Goal: Task Accomplishment & Management: Use online tool/utility

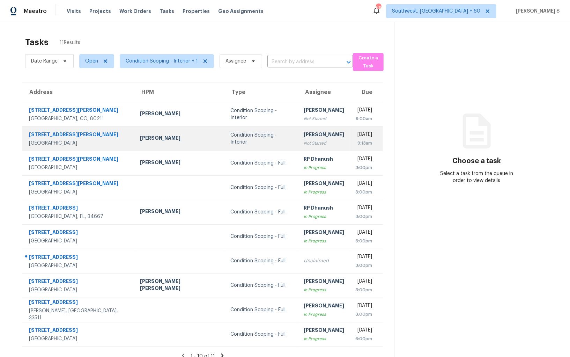
scroll to position [22, 0]
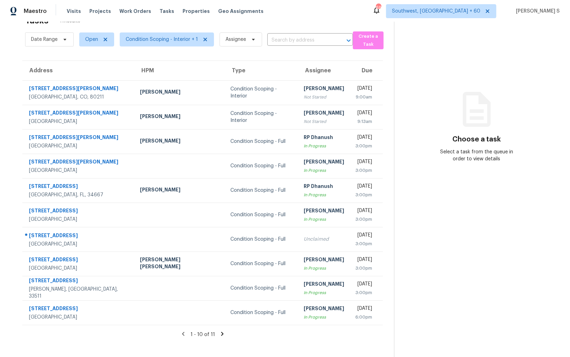
click at [221, 333] on icon at bounding box center [222, 334] width 2 height 4
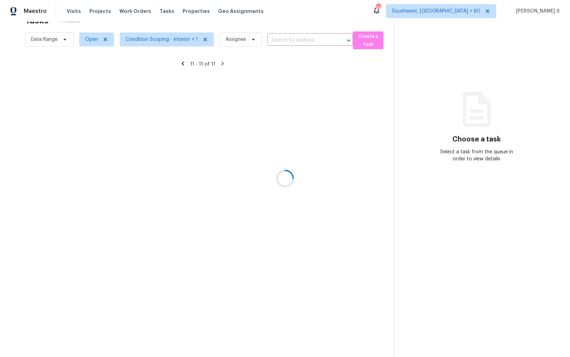
click at [170, 39] on div at bounding box center [285, 178] width 570 height 357
click at [206, 91] on div at bounding box center [285, 178] width 570 height 357
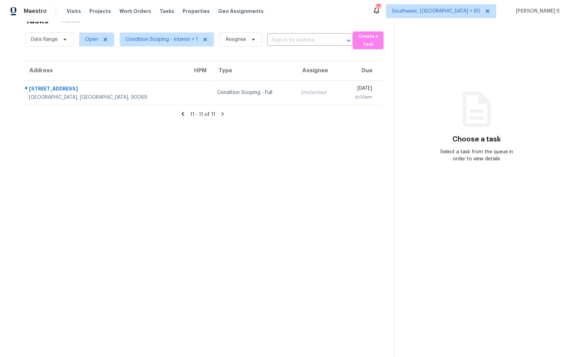
scroll to position [0, 0]
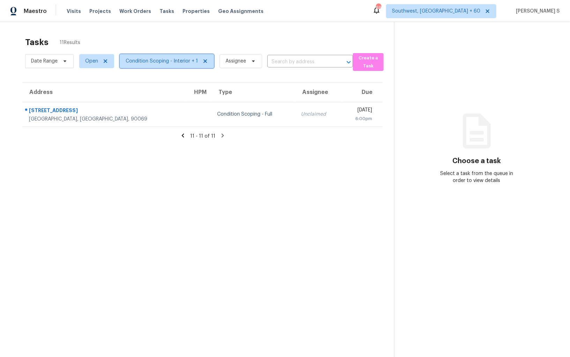
click at [172, 61] on span "Condition Scoping - Interior + 1" at bounding box center [162, 61] width 72 height 7
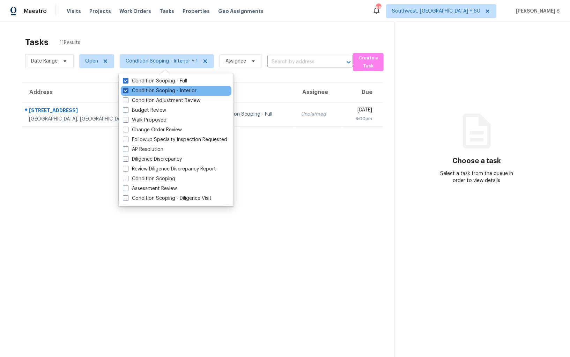
click at [170, 93] on label "Condition Scoping - Interior" at bounding box center [160, 90] width 74 height 7
click at [127, 92] on input "Condition Scoping - Interior" at bounding box center [125, 89] width 5 height 5
checkbox input "false"
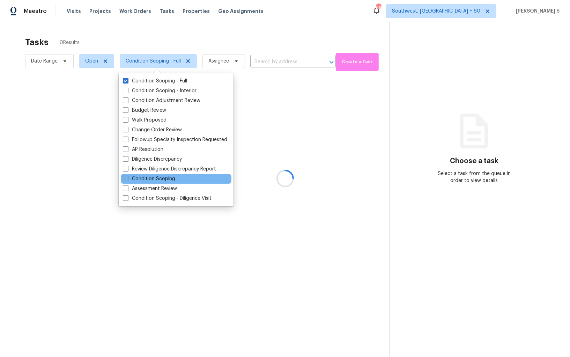
click at [166, 177] on label "Condition Scoping" at bounding box center [149, 178] width 52 height 7
click at [127, 177] on input "Condition Scoping" at bounding box center [125, 177] width 5 height 5
checkbox input "true"
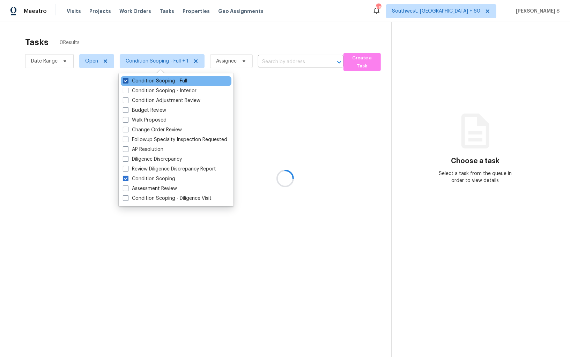
click at [164, 81] on label "Condition Scoping - Full" at bounding box center [155, 81] width 64 height 7
click at [127, 81] on input "Condition Scoping - Full" at bounding box center [125, 80] width 5 height 5
checkbox input "false"
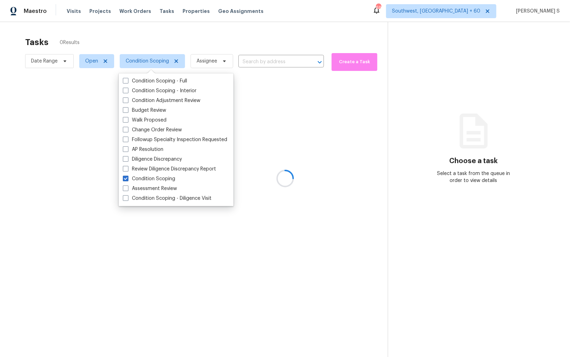
click at [302, 143] on div at bounding box center [285, 178] width 570 height 357
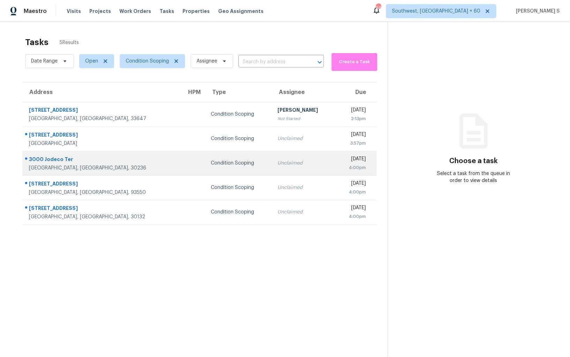
click at [278, 163] on div "Unclaimed" at bounding box center [304, 163] width 52 height 7
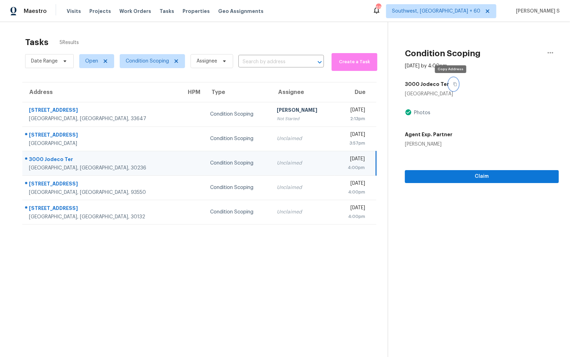
click at [449, 87] on button "button" at bounding box center [453, 84] width 9 height 13
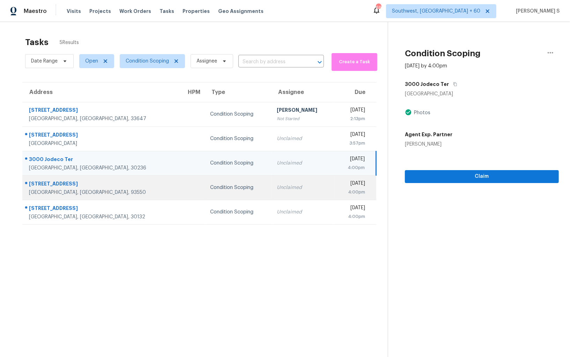
click at [277, 190] on div "Unclaimed" at bounding box center [303, 187] width 52 height 7
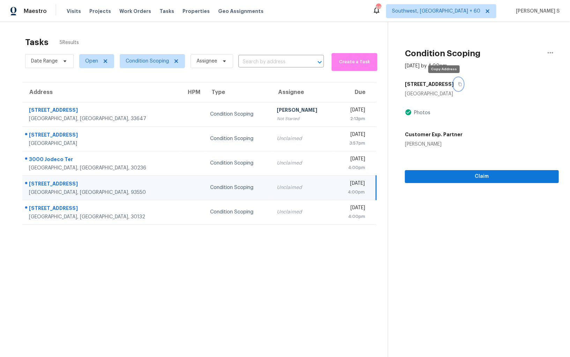
click at [454, 85] on button "button" at bounding box center [458, 84] width 9 height 13
click at [255, 229] on section "Tasks 5 Results Date Range Open Condition Scoping Assignee ​ Create a Task Addr…" at bounding box center [199, 206] width 377 height 346
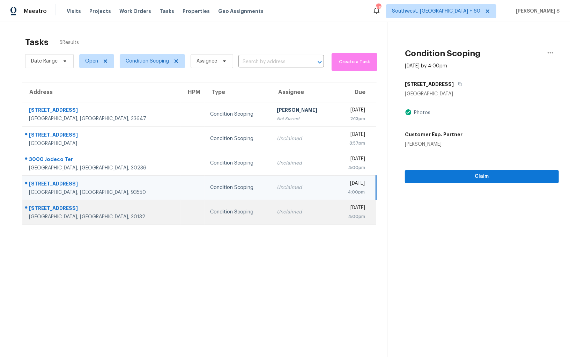
click at [271, 218] on td "Unclaimed" at bounding box center [302, 212] width 63 height 24
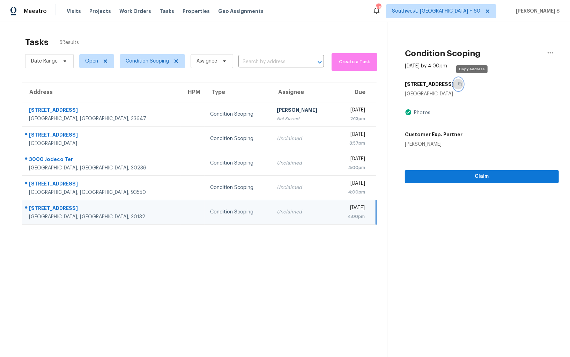
click at [462, 82] on icon "button" at bounding box center [460, 84] width 4 height 4
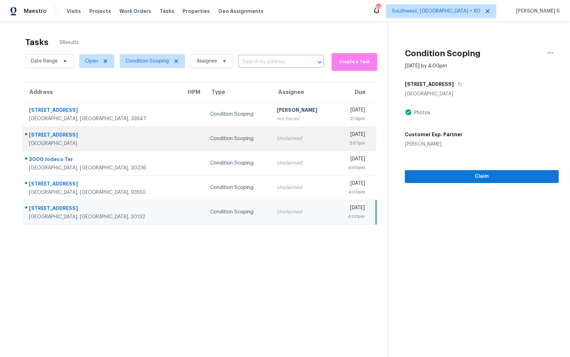
click at [205, 143] on td "Condition Scoping" at bounding box center [238, 138] width 67 height 24
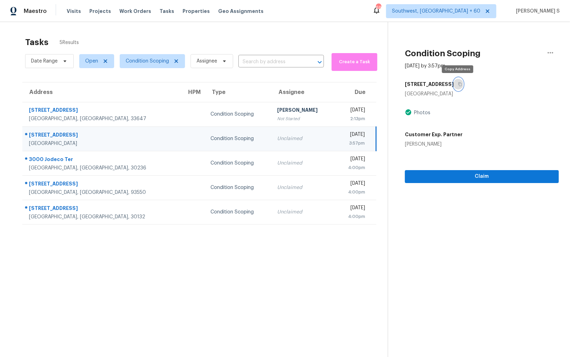
click at [458, 81] on button "button" at bounding box center [458, 84] width 9 height 13
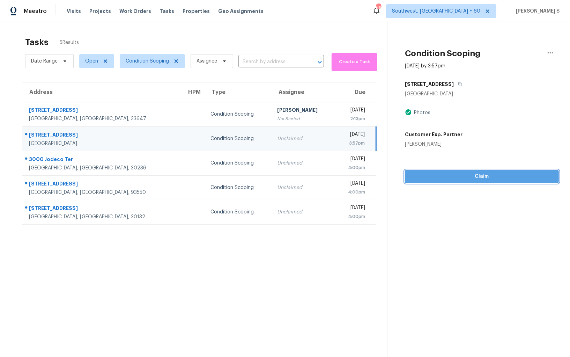
click at [474, 177] on span "Claim" at bounding box center [482, 176] width 143 height 9
click at [225, 136] on div "Condition Scoping" at bounding box center [239, 138] width 56 height 7
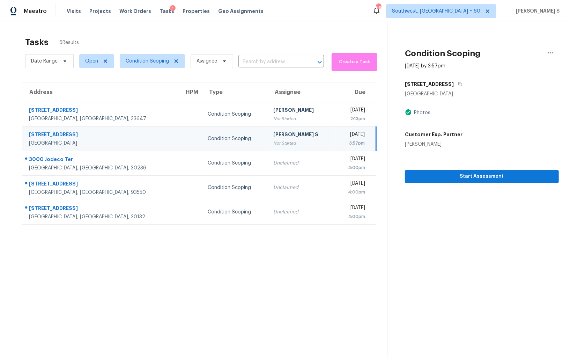
click at [341, 142] on div "3:57pm" at bounding box center [352, 143] width 23 height 7
click at [551, 53] on icon "button" at bounding box center [551, 52] width 6 height 1
click at [533, 53] on div "Unclaim this task" at bounding box center [511, 54] width 54 height 7
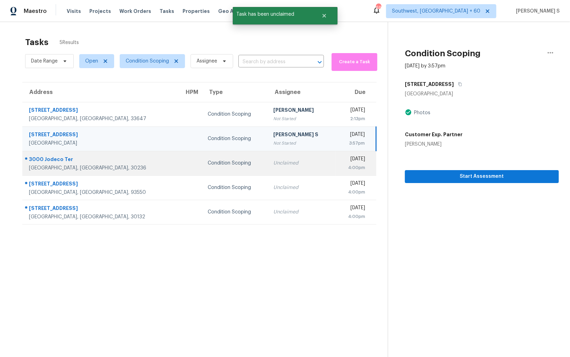
click at [341, 155] on div "[DATE]" at bounding box center [353, 159] width 24 height 9
